Goal: Task Accomplishment & Management: Complete application form

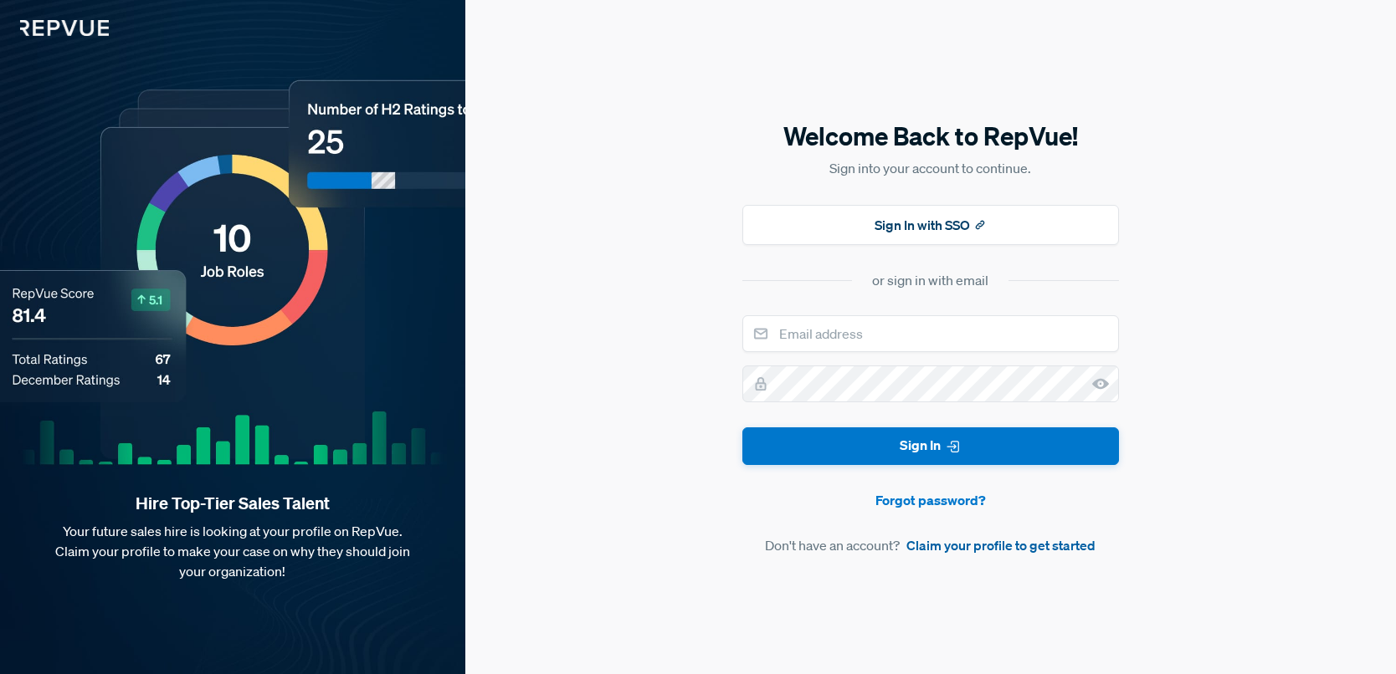
click at [1046, 541] on link "Claim your profile to get started" at bounding box center [1000, 546] width 189 height 20
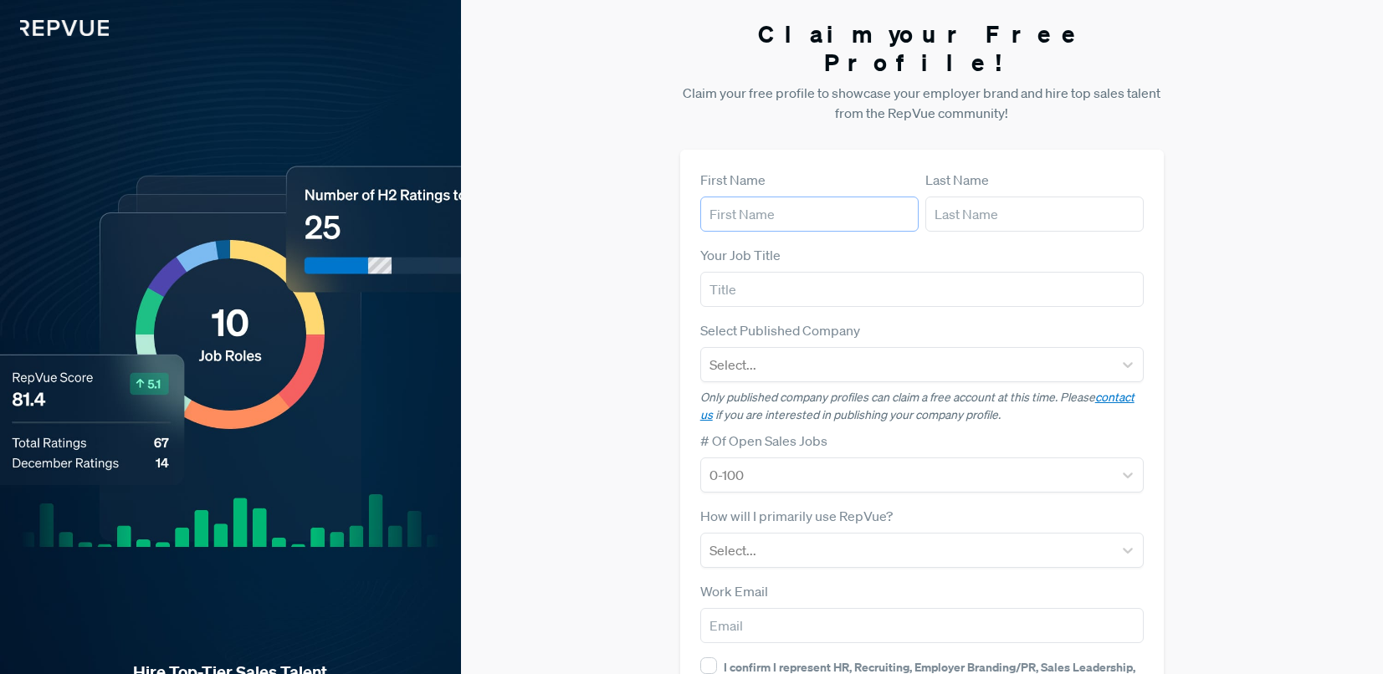
click at [775, 197] on input "text" at bounding box center [809, 214] width 218 height 35
type input "[PERSON_NAME]"
click at [779, 272] on input "text" at bounding box center [922, 289] width 444 height 35
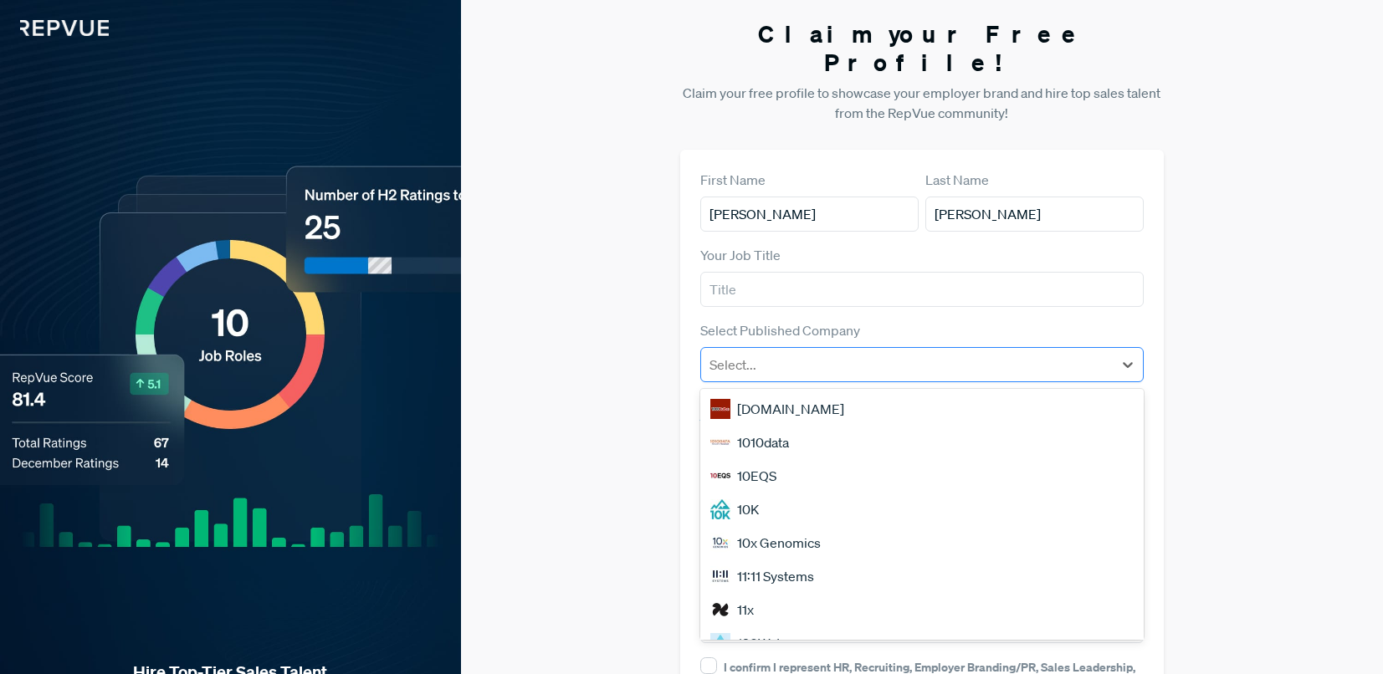
click at [732, 353] on div at bounding box center [908, 364] width 396 height 23
click at [674, 335] on div "Claim your Free Profile! Claim your free profile to showcase your employer bran…" at bounding box center [922, 421] width 922 height 842
click at [748, 353] on div at bounding box center [908, 364] width 396 height 23
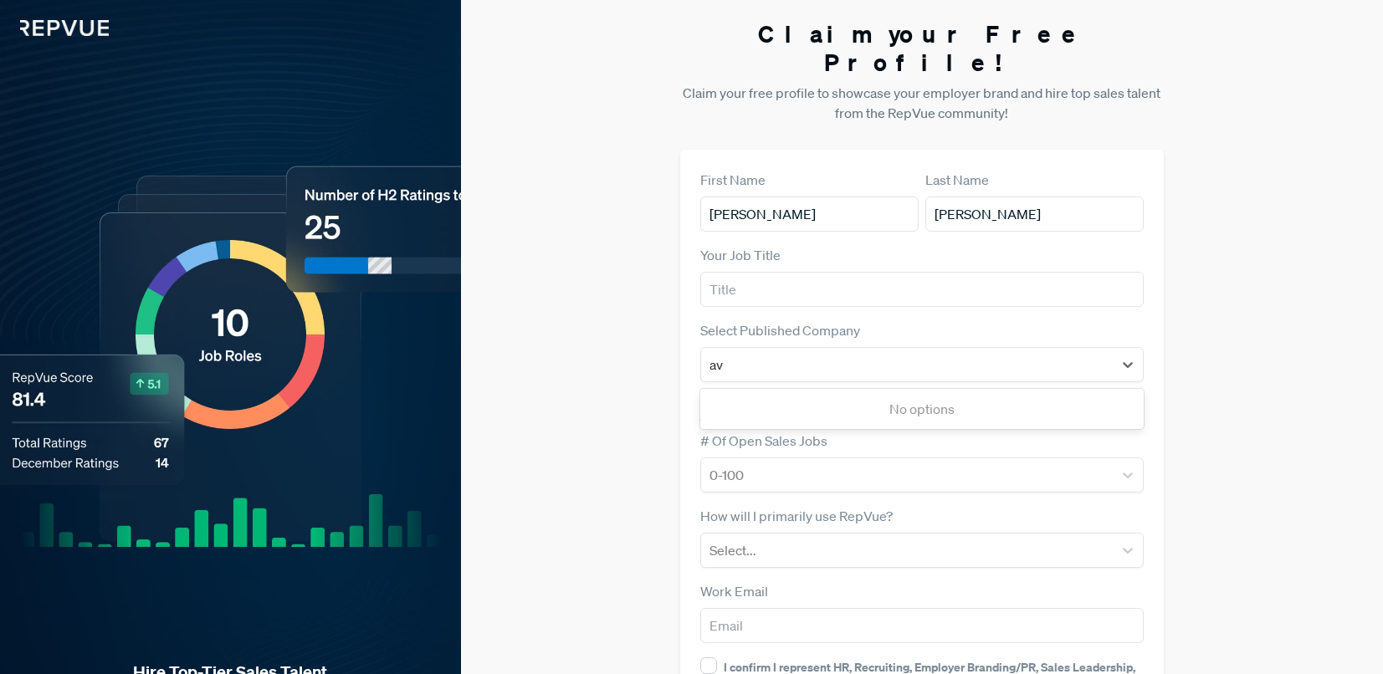
type input "ava"
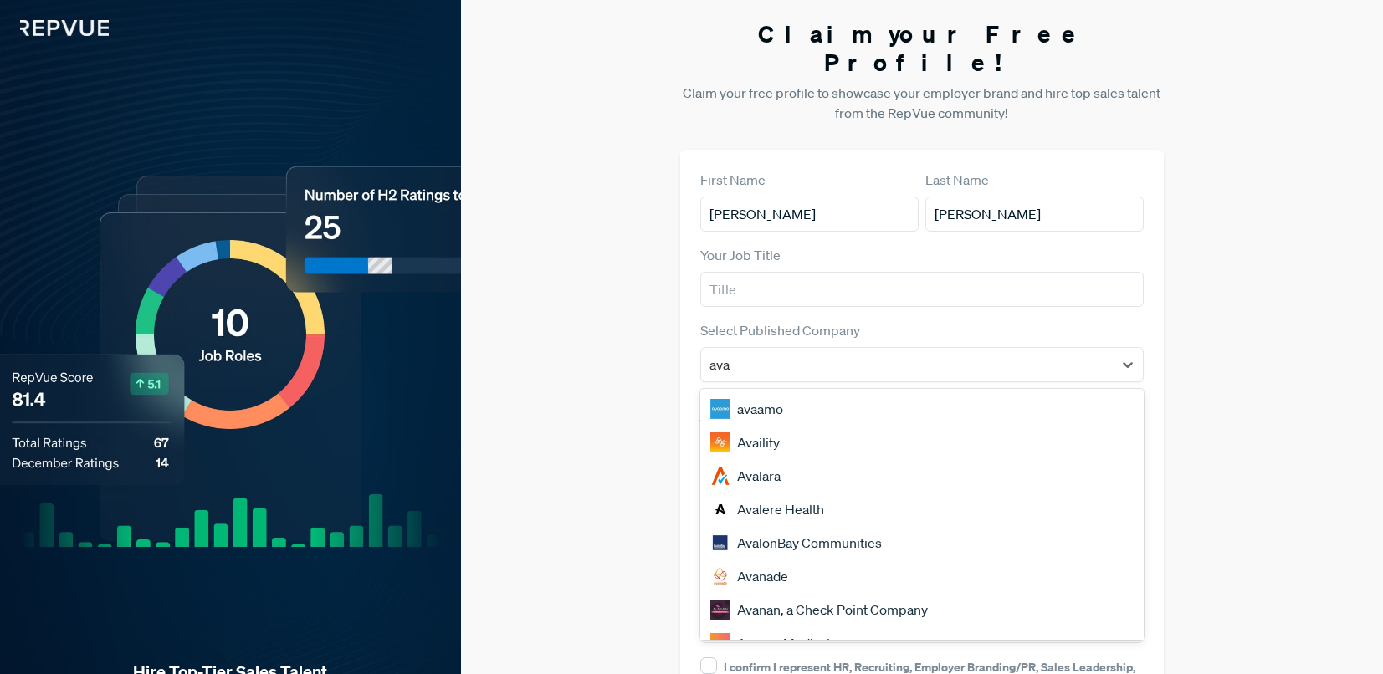
click at [768, 459] on div "Avalara" at bounding box center [922, 475] width 444 height 33
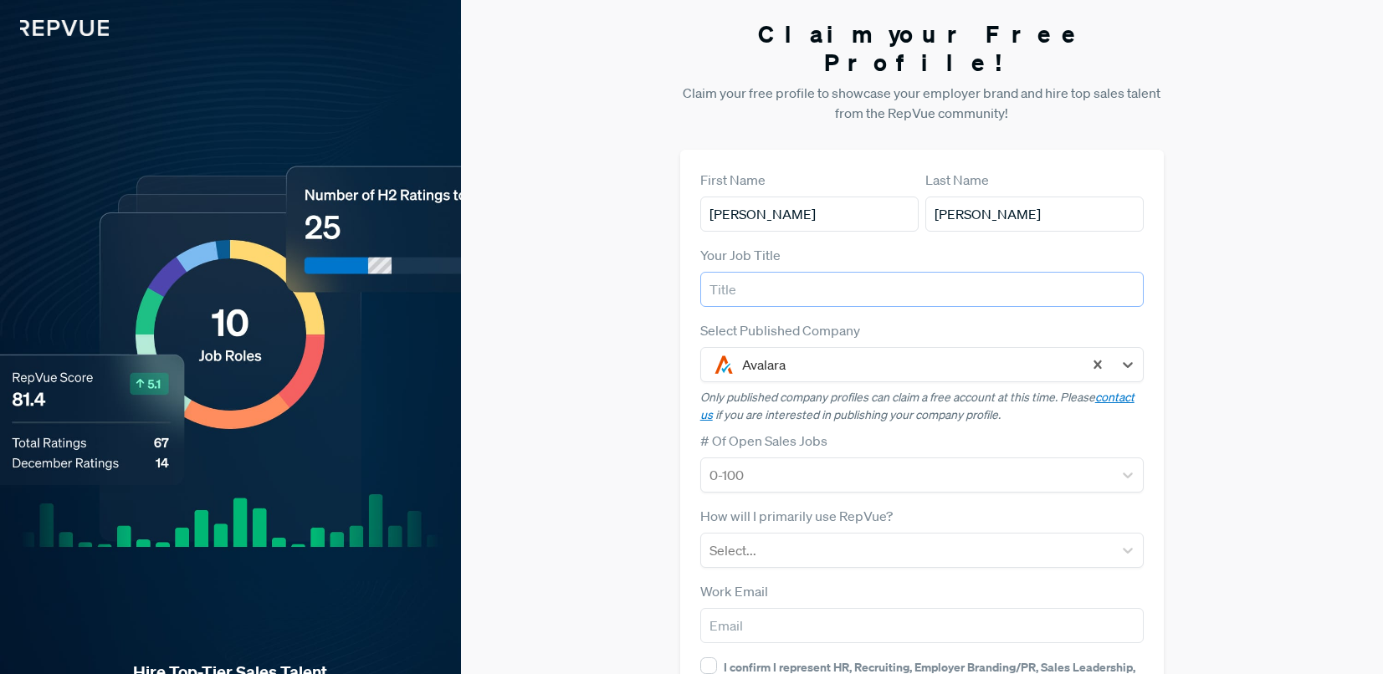
click at [775, 272] on input "text" at bounding box center [922, 289] width 444 height 35
type input "Sales Manager"
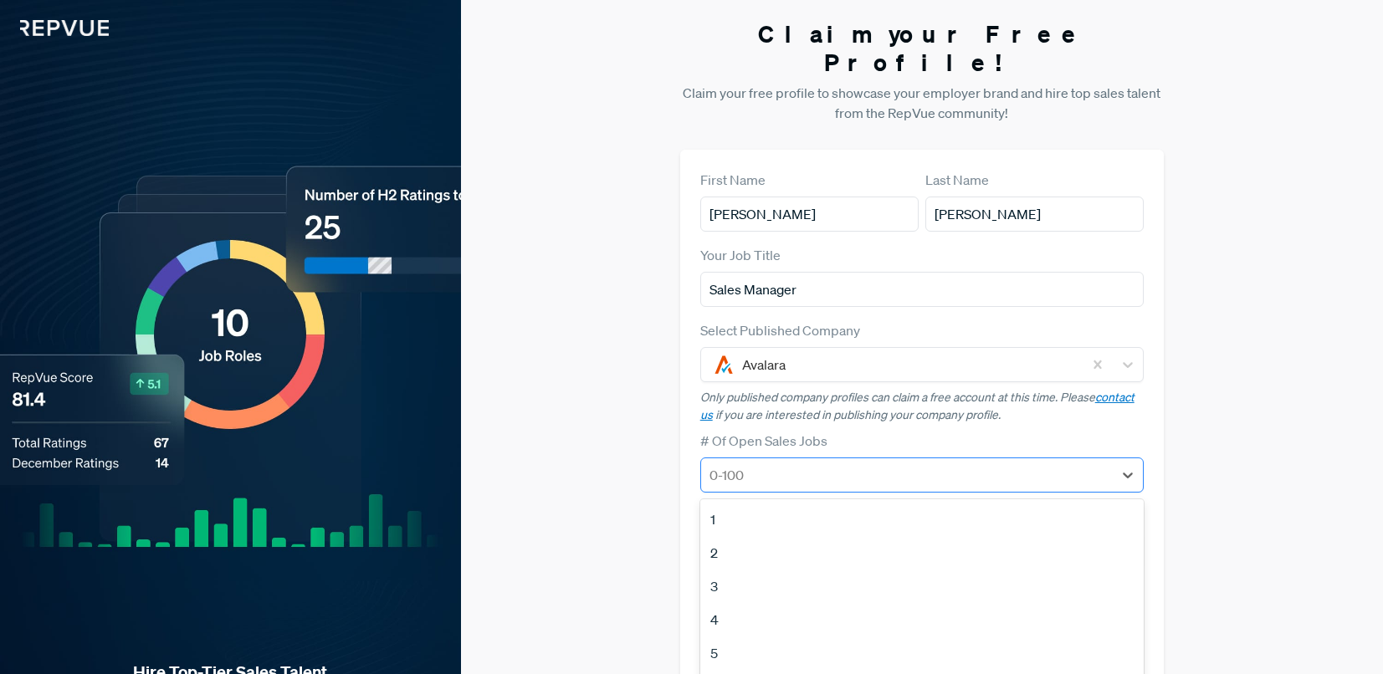
click at [754, 464] on div at bounding box center [908, 475] width 396 height 23
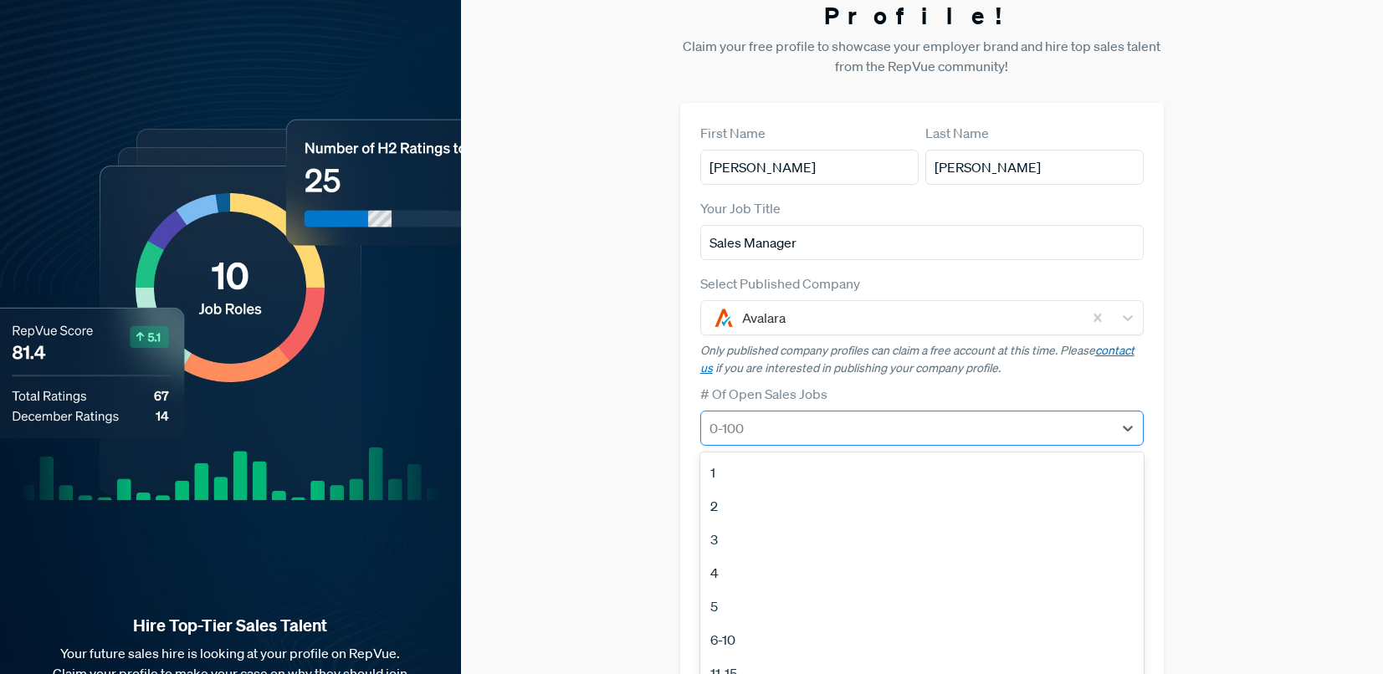
scroll to position [55, 0]
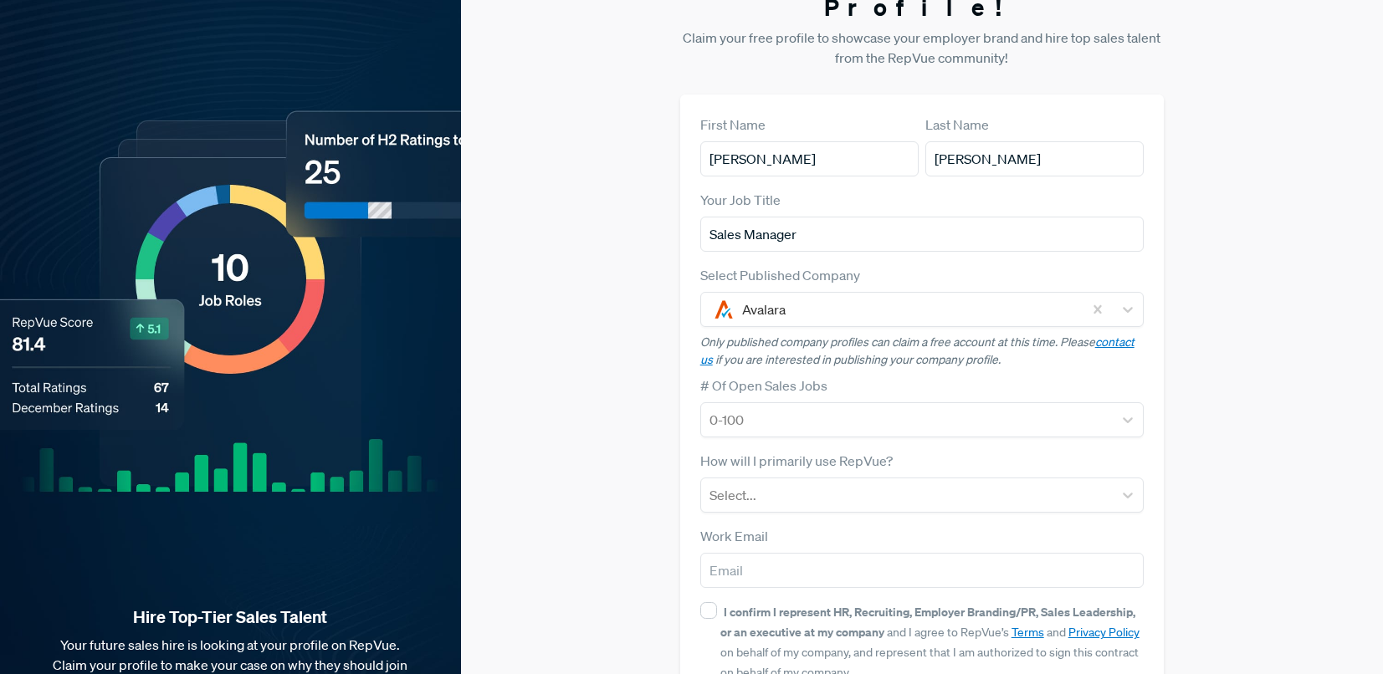
click at [643, 463] on div "Claim your Free Profile! Claim your free profile to showcase your employer bran…" at bounding box center [922, 366] width 922 height 842
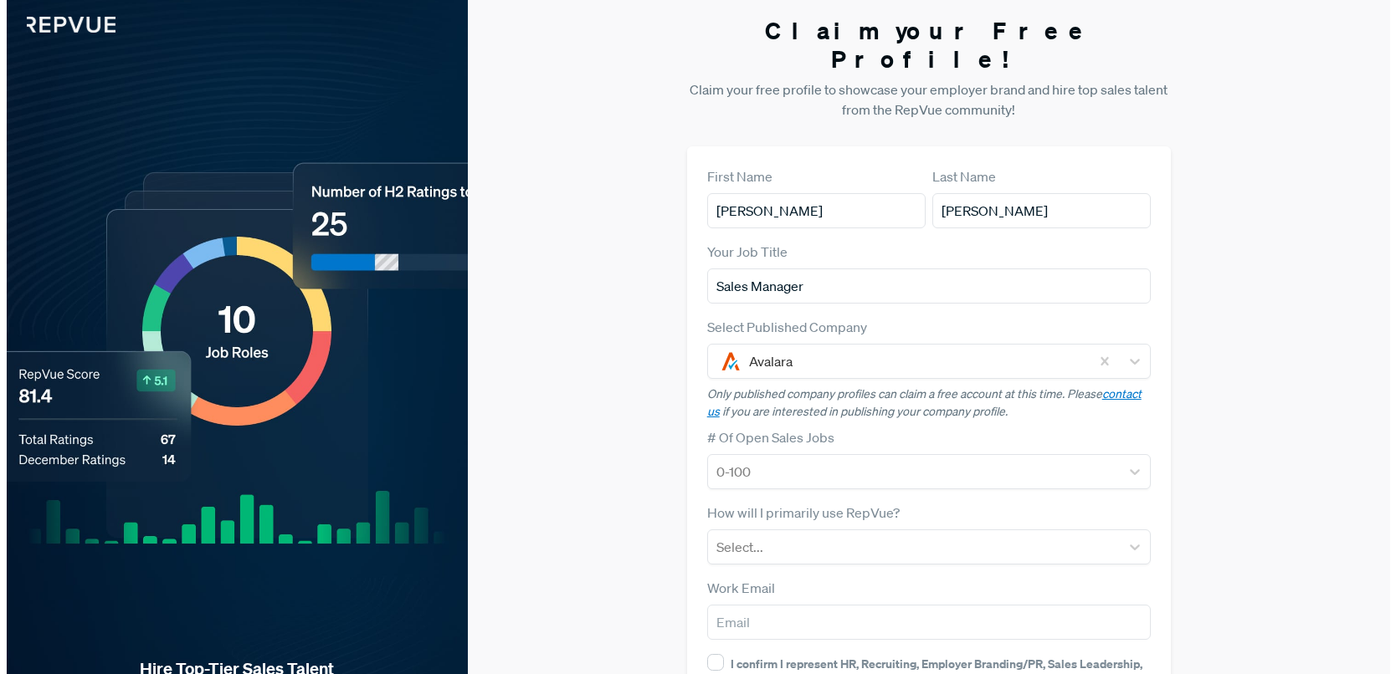
scroll to position [0, 0]
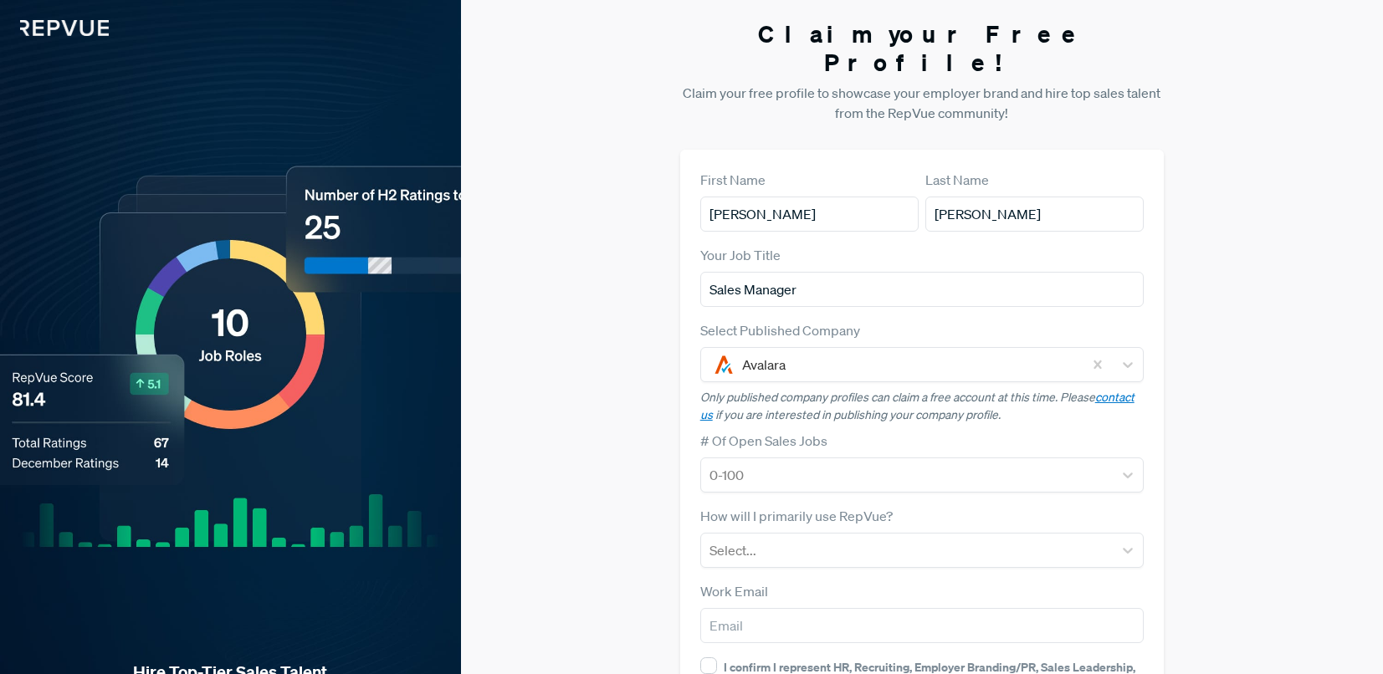
click at [75, 31] on img at bounding box center [54, 18] width 109 height 36
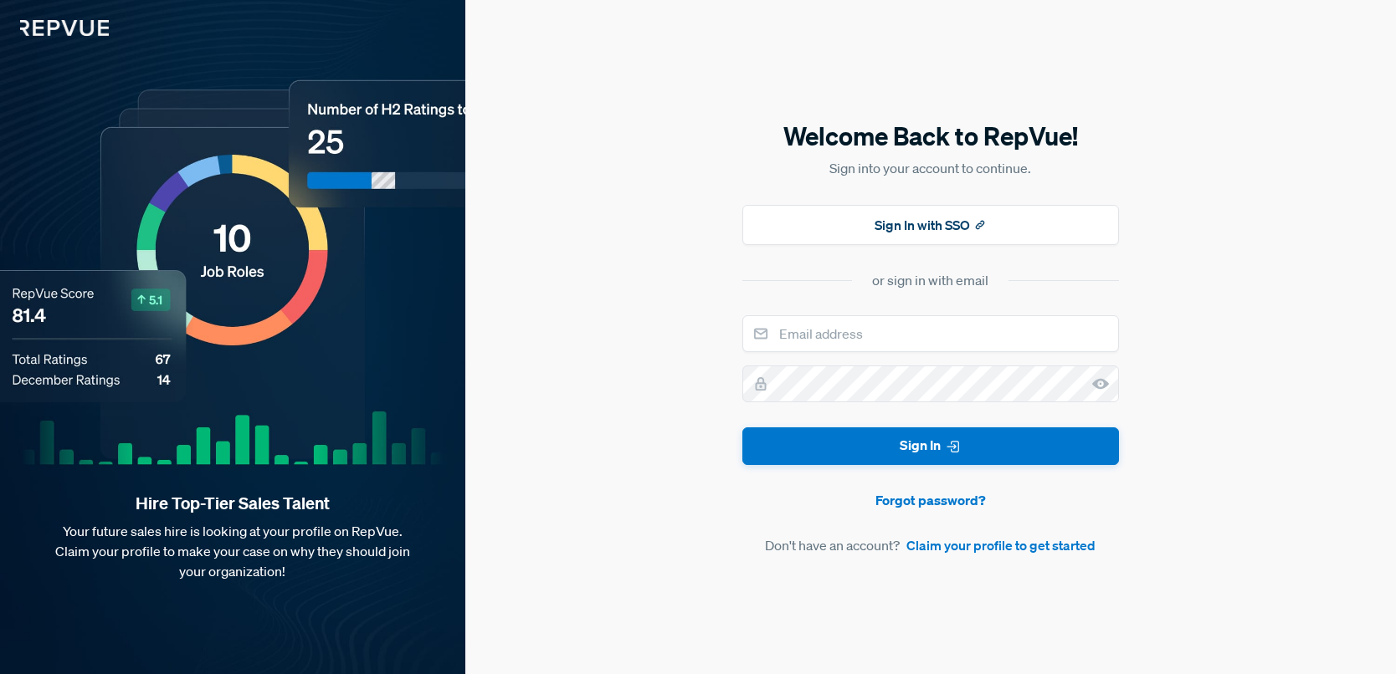
click at [75, 31] on img at bounding box center [54, 18] width 109 height 36
